Goal: Transaction & Acquisition: Book appointment/travel/reservation

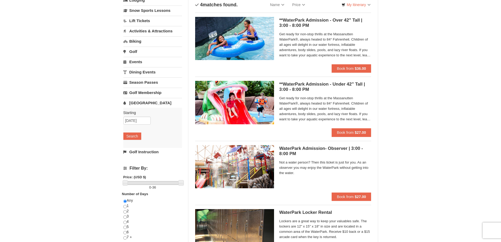
scroll to position [40, 0]
click at [294, 60] on div "Get ready for non-stop thrills at the Massanutten WaterPark®, always heated to …" at bounding box center [325, 46] width 92 height 30
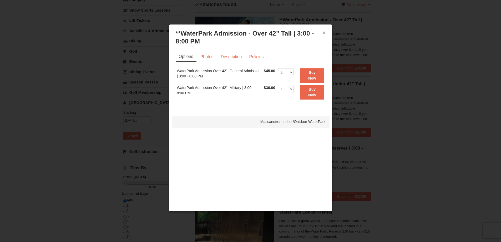
click at [323, 32] on button "×" at bounding box center [324, 32] width 3 height 5
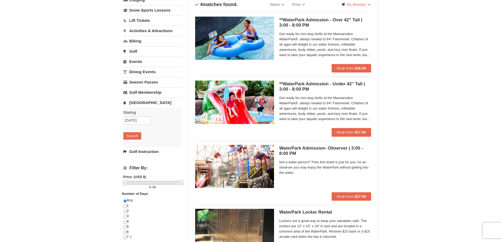
scroll to position [0, 0]
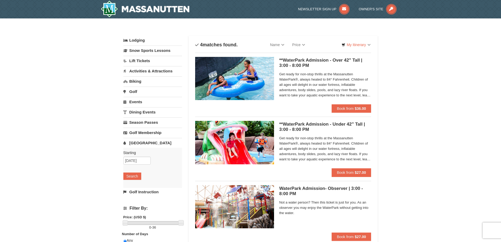
click at [137, 145] on link "[GEOGRAPHIC_DATA]" at bounding box center [152, 143] width 59 height 10
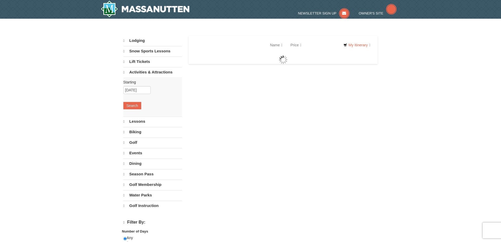
select select "9"
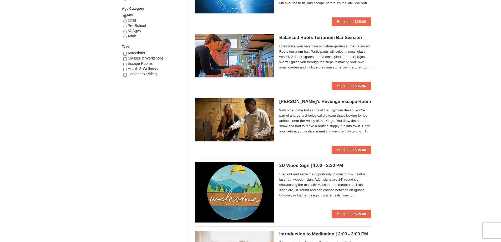
scroll to position [279, 0]
